Goal: Obtain resource: Download file/media

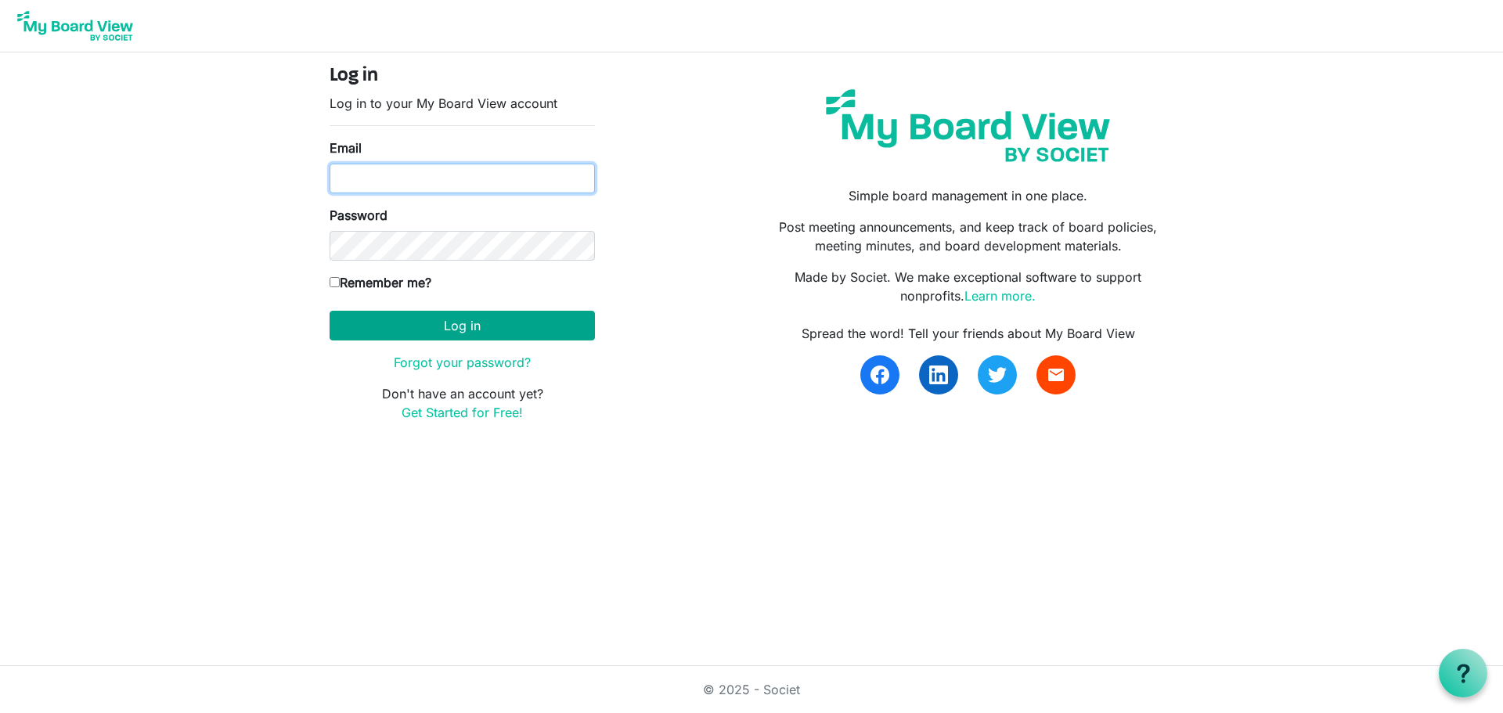
type input "TKL81263@gmail.com"
click at [553, 331] on button "Log in" at bounding box center [462, 326] width 265 height 30
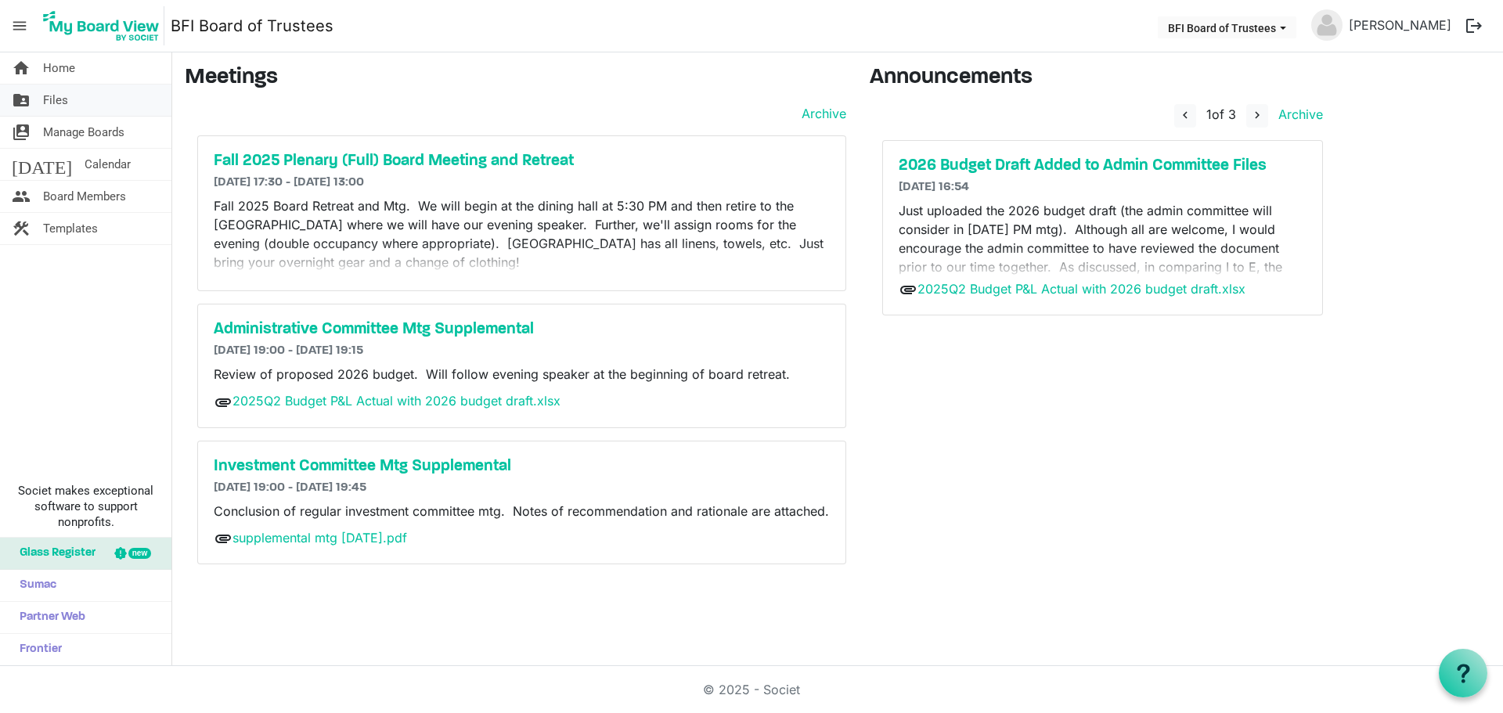
click at [65, 96] on span "Files" at bounding box center [55, 100] width 25 height 31
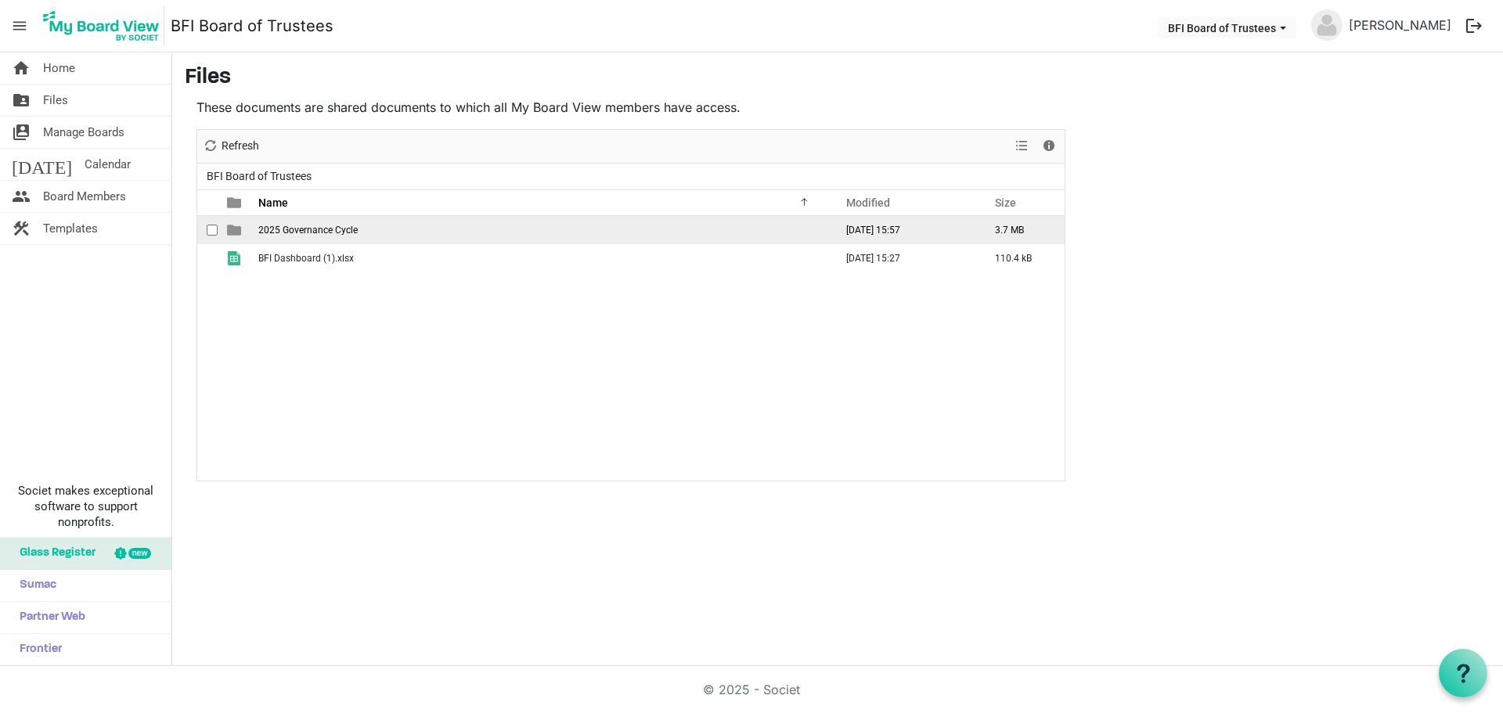
click at [289, 232] on span "2025 Governance Cycle" at bounding box center [307, 230] width 99 height 11
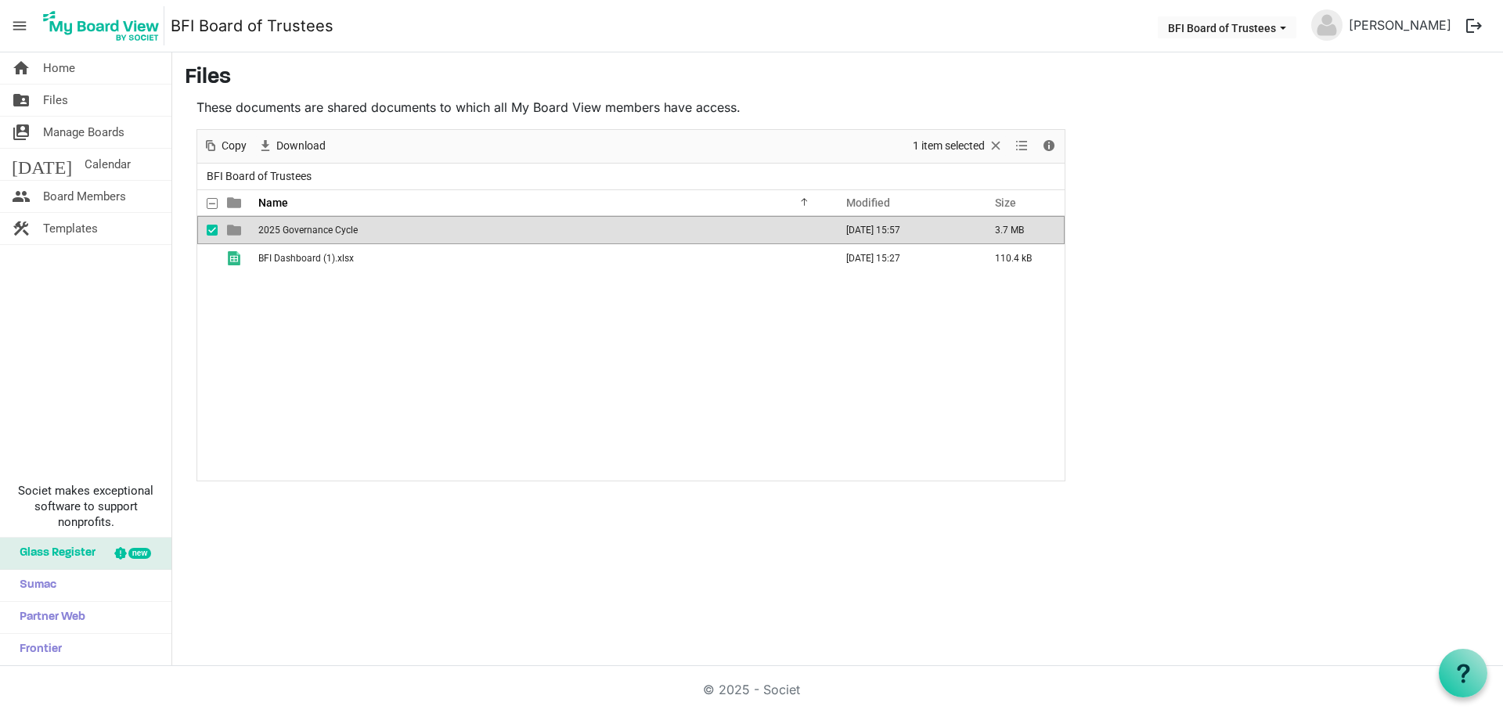
click at [289, 232] on span "2025 Governance Cycle" at bounding box center [307, 230] width 99 height 11
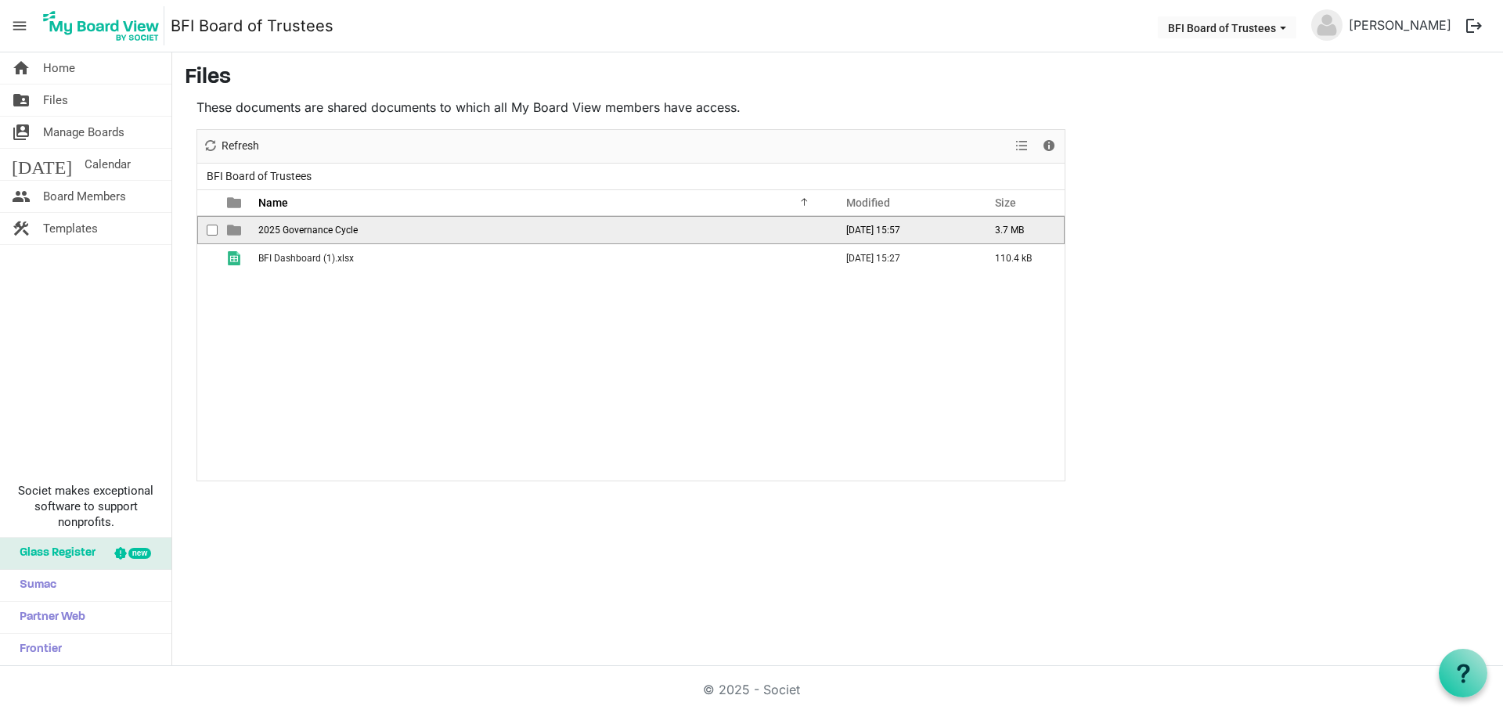
click at [289, 232] on span "2025 Governance Cycle" at bounding box center [307, 230] width 99 height 11
click at [277, 225] on span "Fall 2025" at bounding box center [278, 230] width 40 height 11
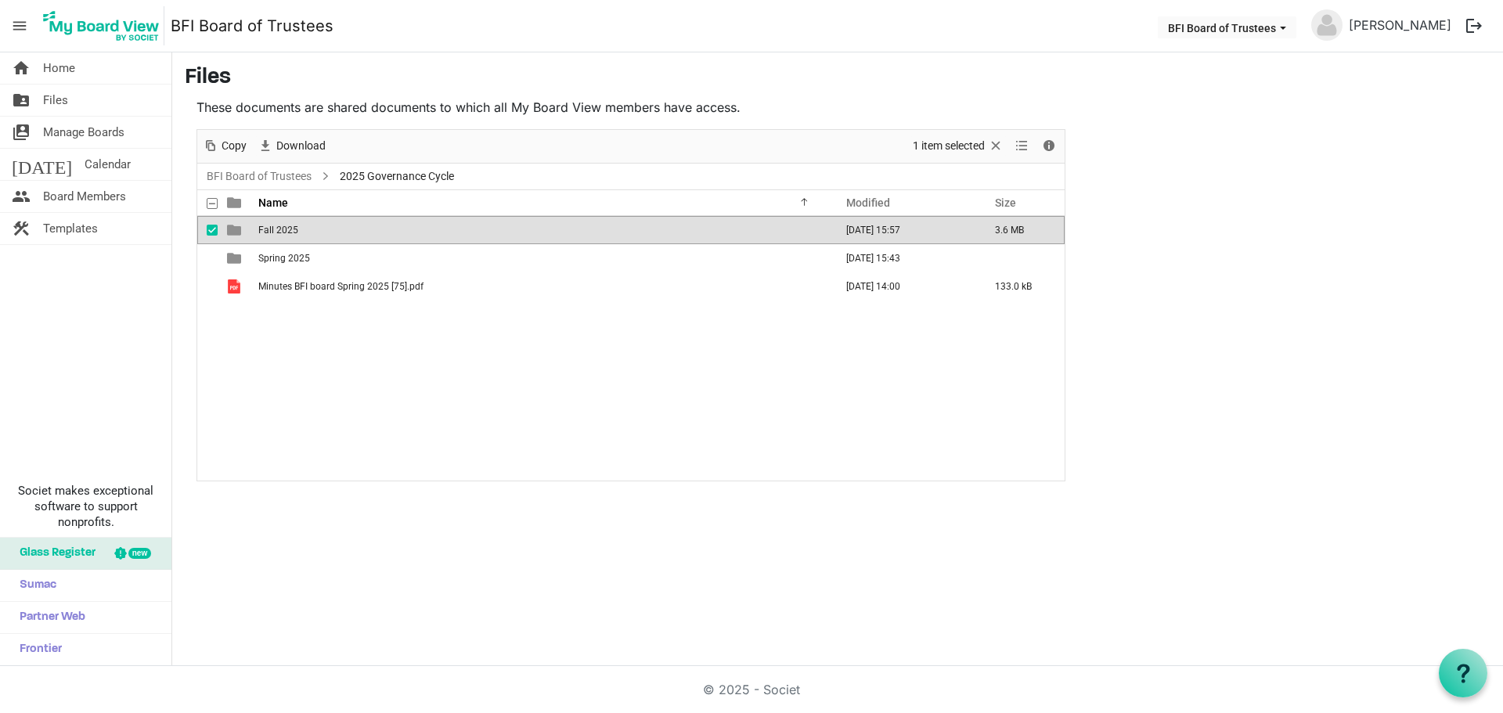
click at [277, 225] on span "Fall 2025" at bounding box center [278, 230] width 40 height 11
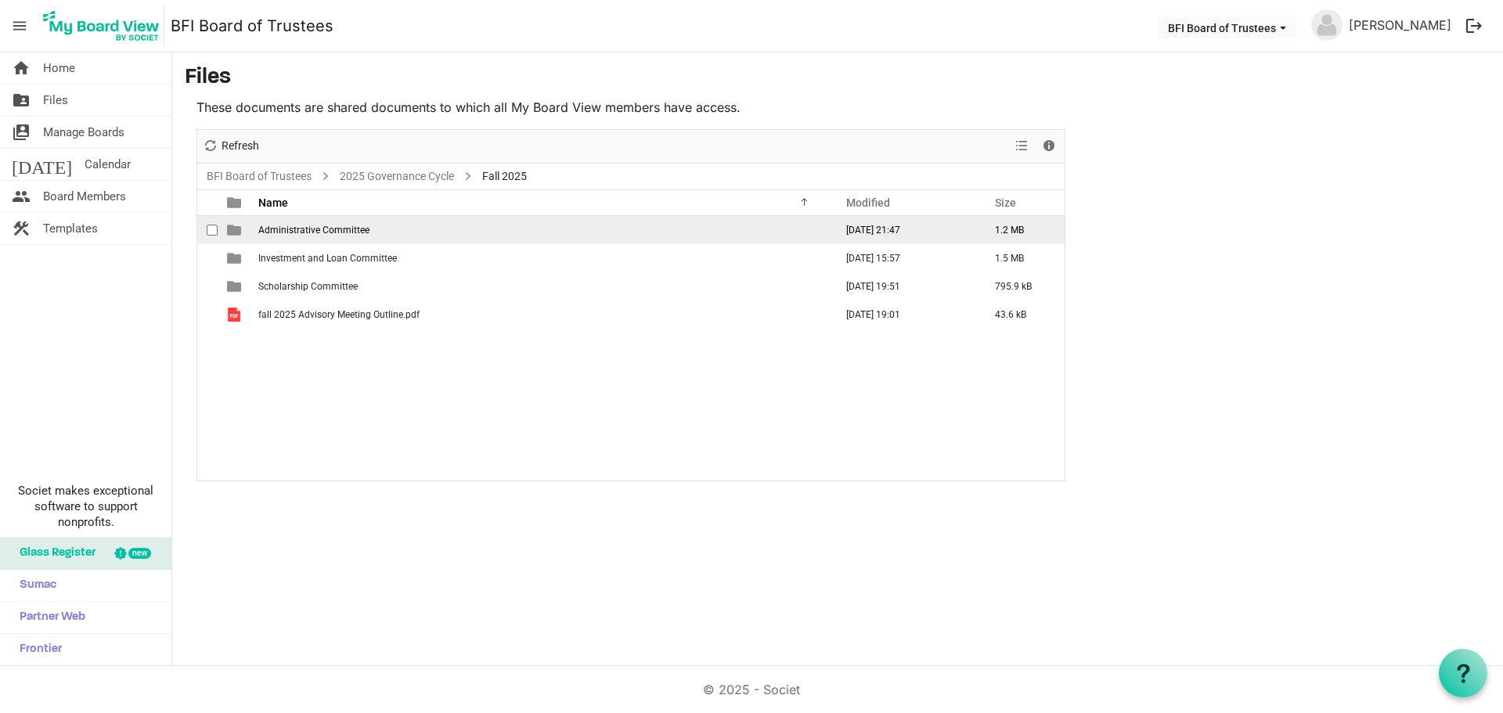
click at [321, 226] on span "Administrative Committee" at bounding box center [313, 230] width 111 height 11
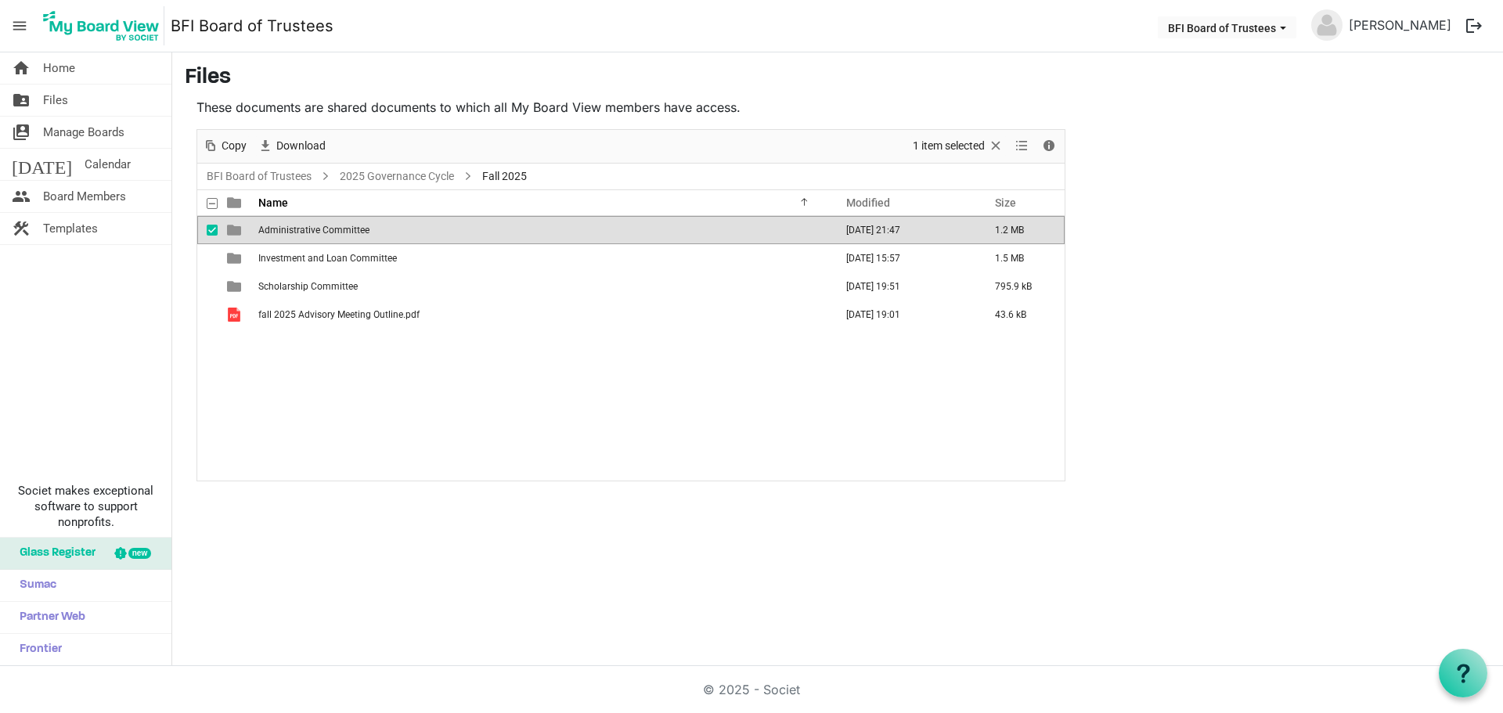
click at [321, 226] on span "Administrative Committee" at bounding box center [313, 230] width 111 height 11
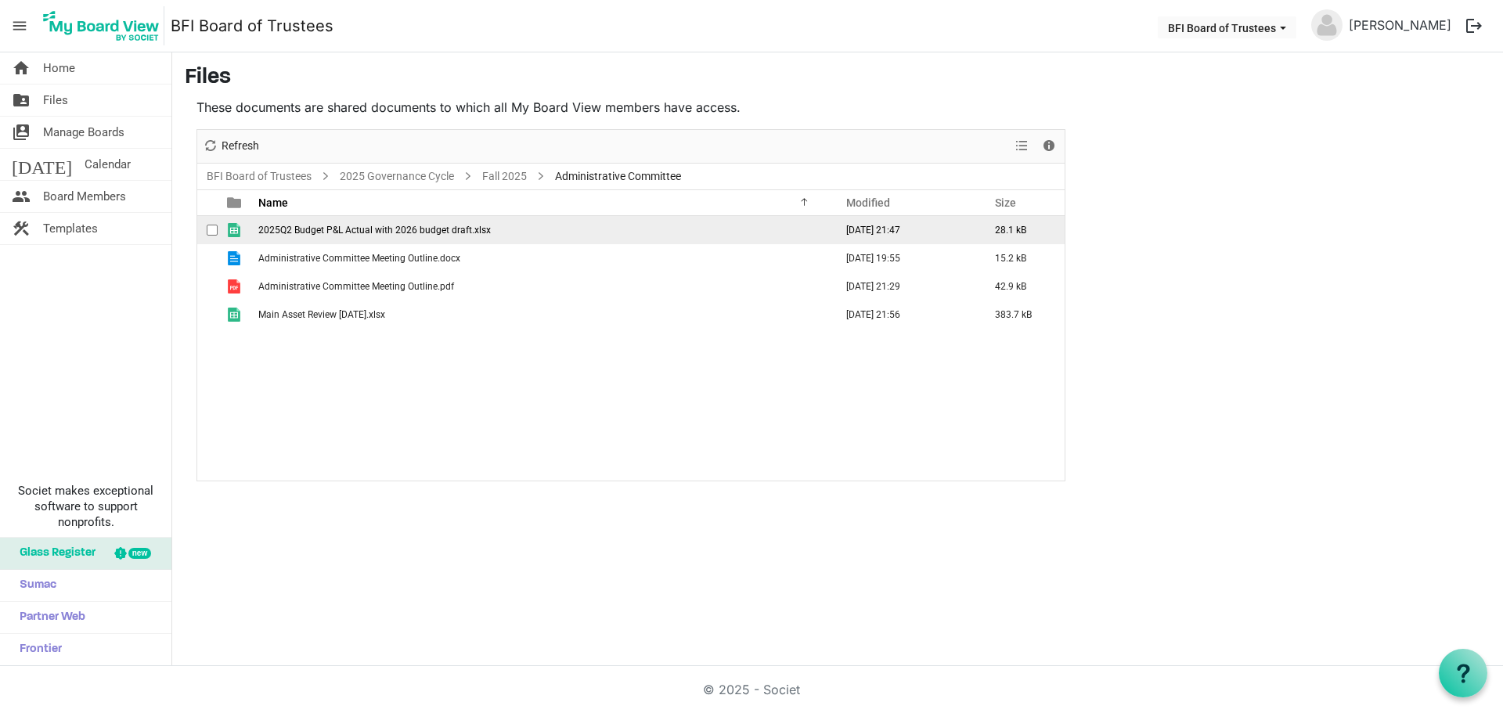
click at [373, 232] on span "2025Q2 Budget P&L Actual with 2026 budget draft.xlsx" at bounding box center [374, 230] width 232 height 11
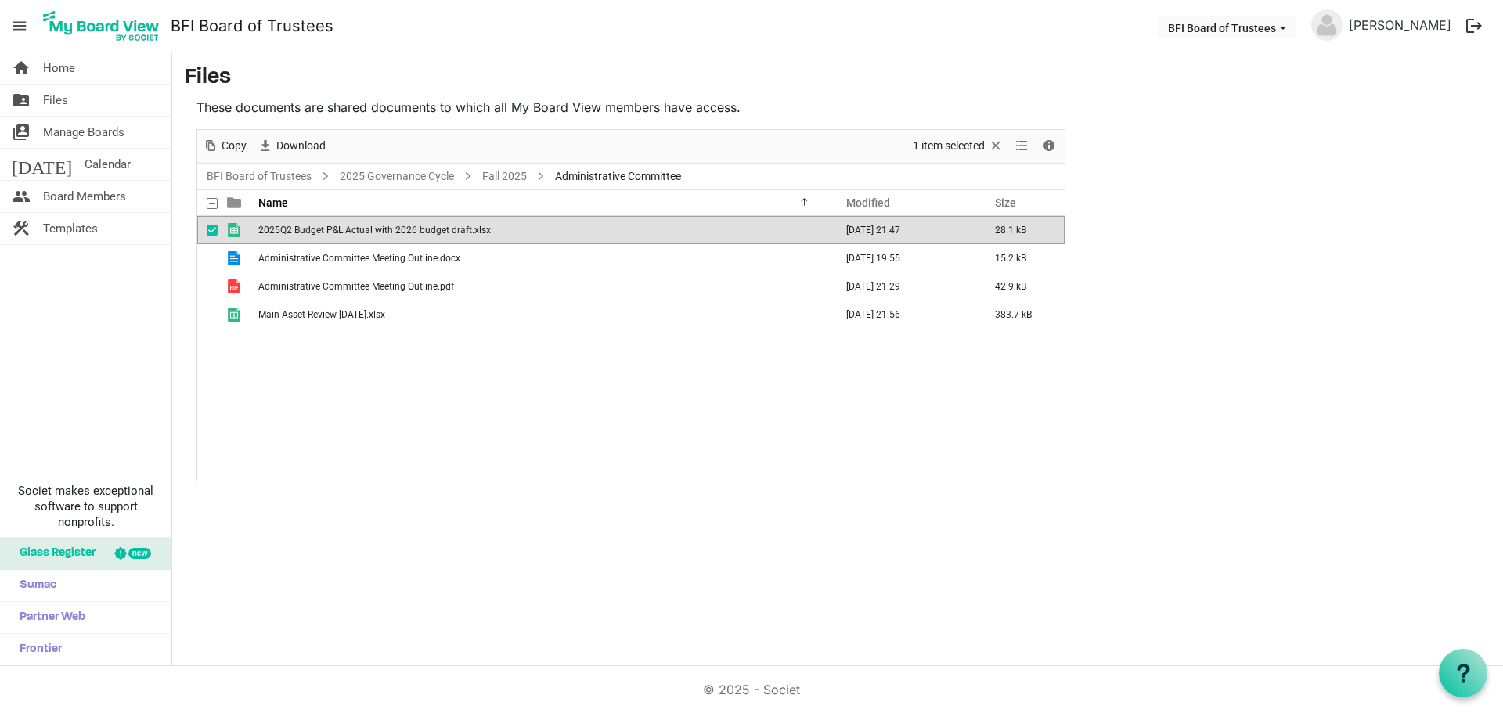
click at [373, 232] on span "2025Q2 Budget P&L Actual with 2026 budget draft.xlsx" at bounding box center [374, 230] width 232 height 11
click at [416, 285] on span "Administrative Committee Meeting Outline.pdf" at bounding box center [356, 286] width 196 height 11
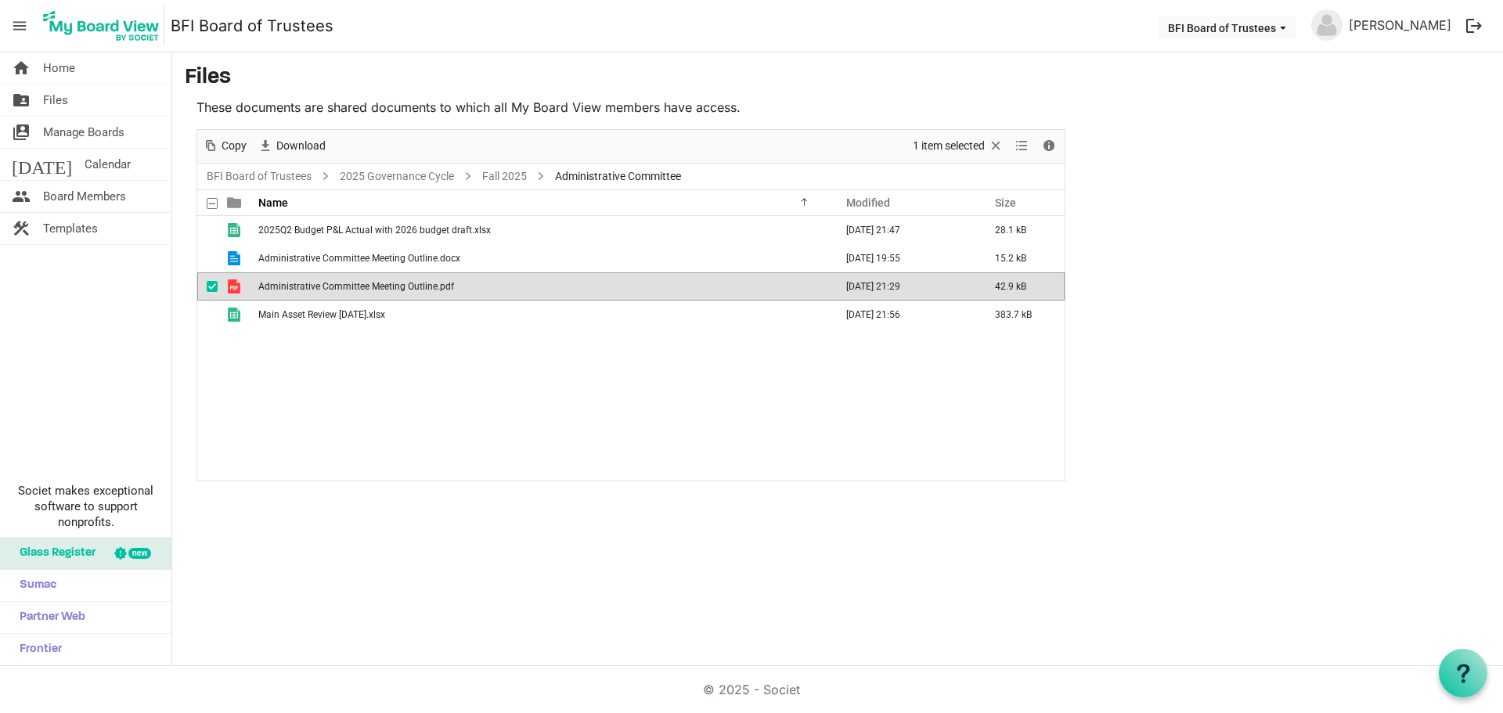
click at [416, 285] on span "Administrative Committee Meeting Outline.pdf" at bounding box center [356, 286] width 196 height 11
click at [512, 183] on link "Fall 2025" at bounding box center [504, 177] width 51 height 20
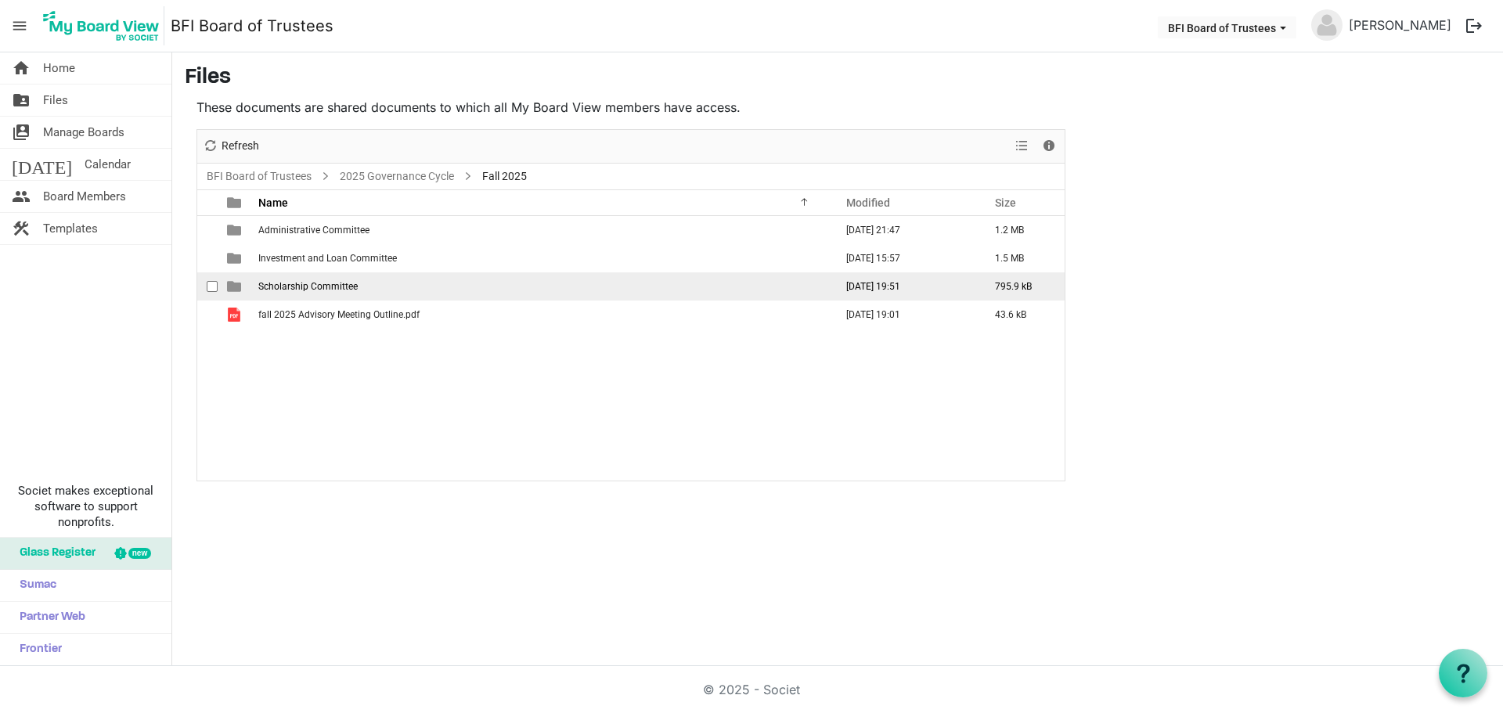
click at [342, 284] on span "Scholarship Committee" at bounding box center [307, 286] width 99 height 11
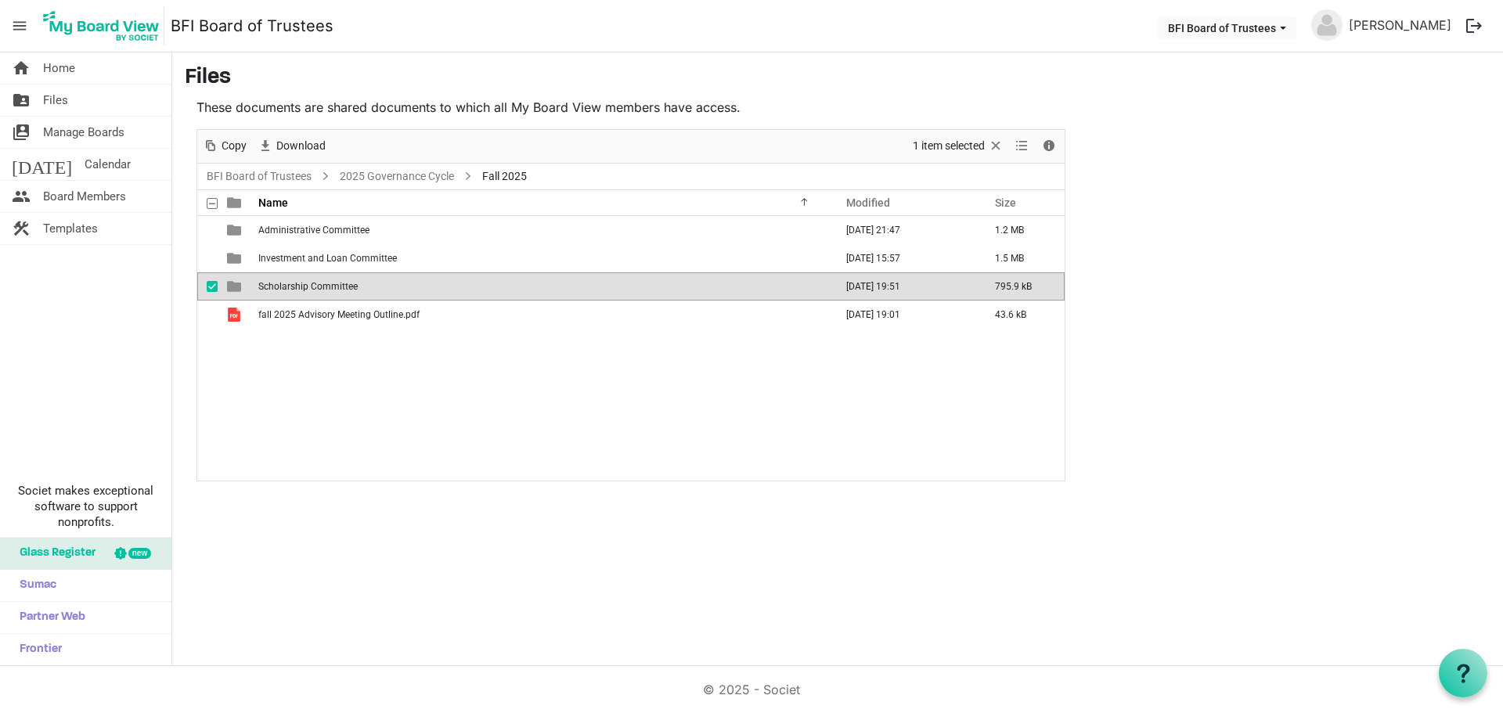
click at [342, 284] on span "Scholarship Committee" at bounding box center [307, 286] width 99 height 11
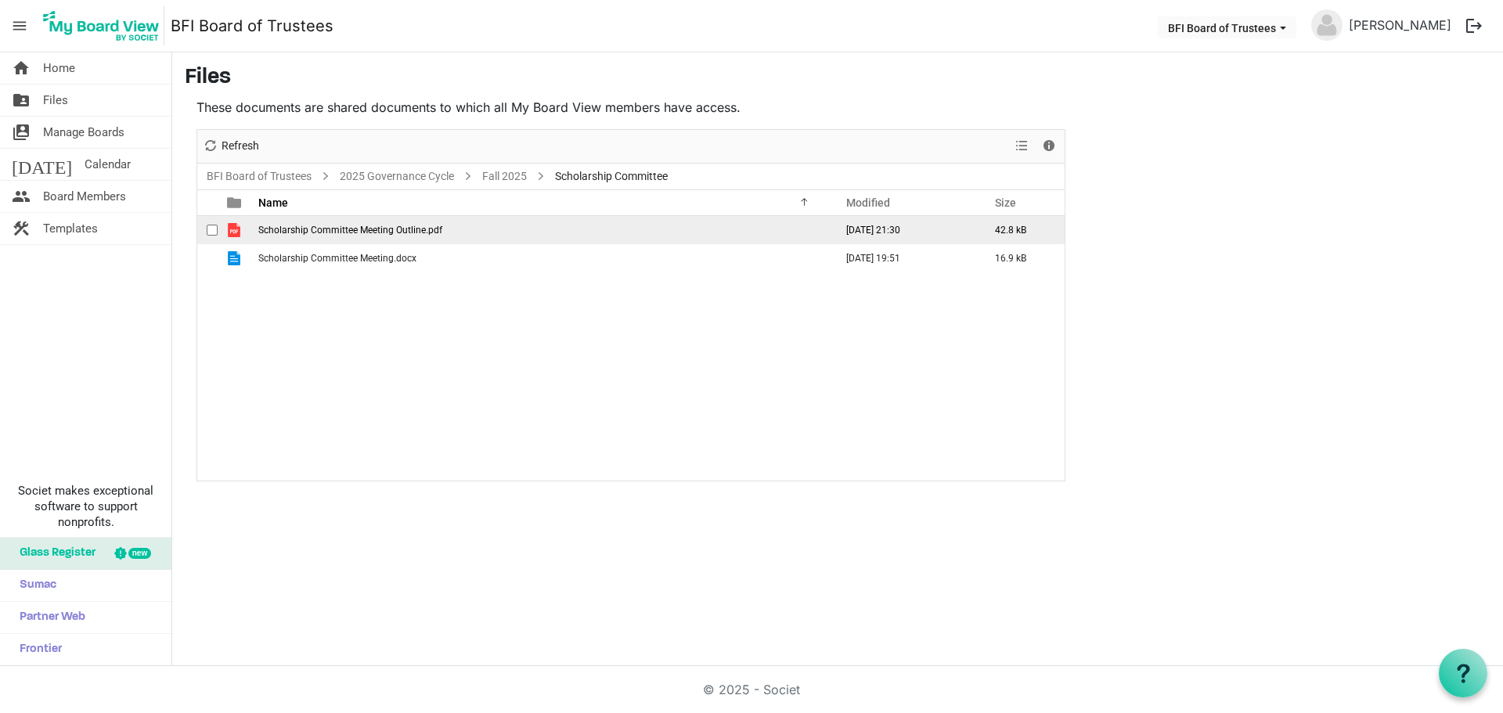
click at [359, 225] on span "Scholarship Committee Meeting Outline.pdf" at bounding box center [350, 230] width 184 height 11
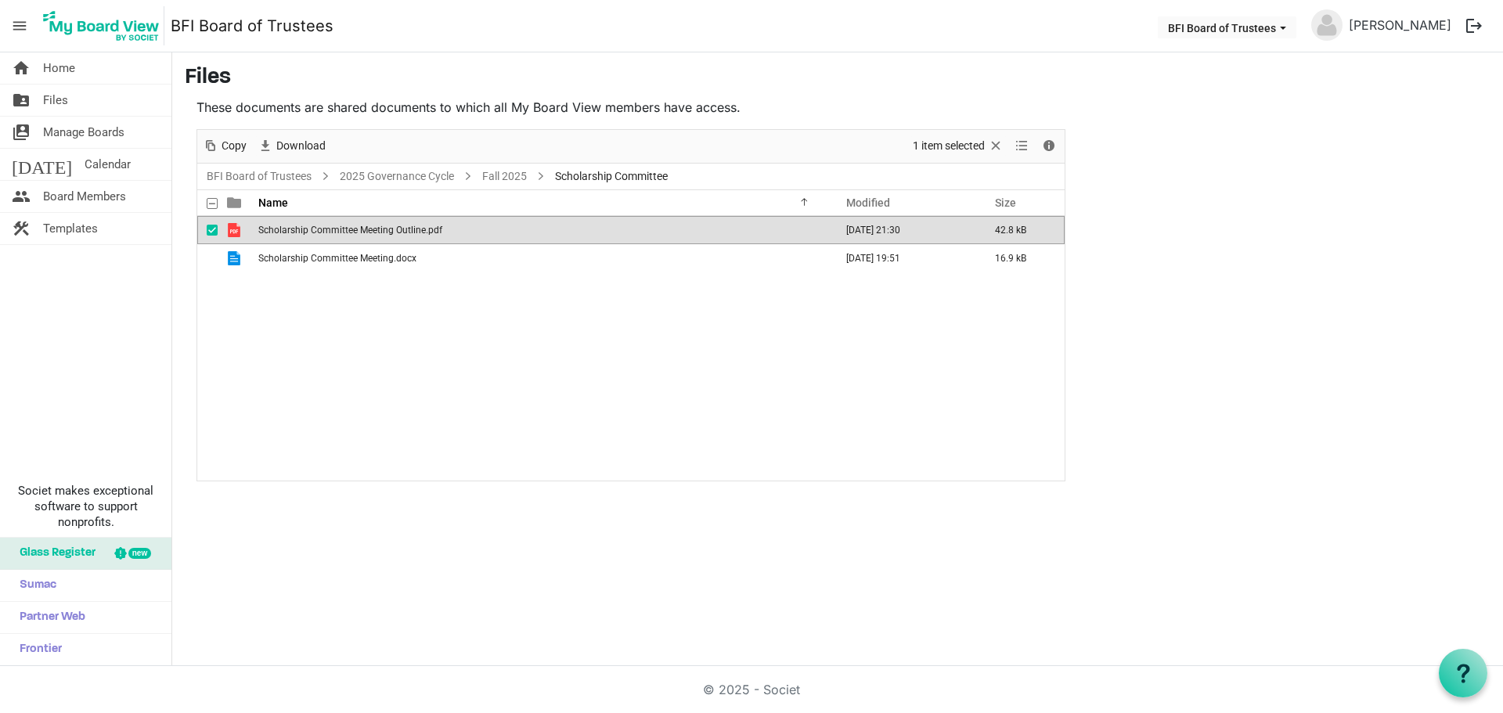
click at [359, 225] on span "Scholarship Committee Meeting Outline.pdf" at bounding box center [350, 230] width 184 height 11
click at [507, 171] on link "Fall 2025" at bounding box center [504, 177] width 51 height 20
